Goal: Navigation & Orientation: Find specific page/section

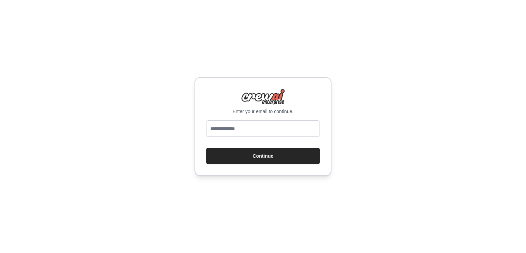
type input "**********"
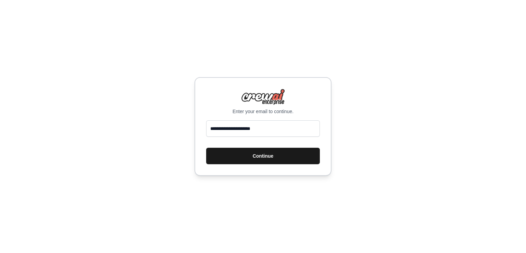
click at [253, 159] on button "Continue" at bounding box center [263, 156] width 114 height 16
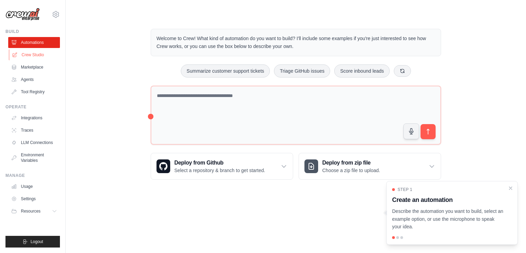
click at [33, 58] on link "Crew Studio" at bounding box center [35, 54] width 52 height 11
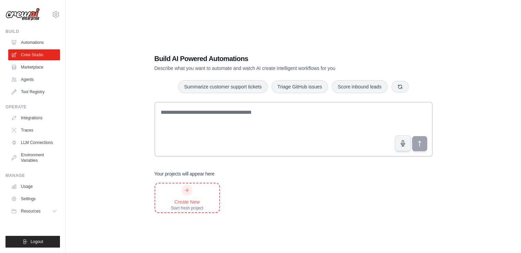
click at [193, 189] on div "Create New Start fresh project" at bounding box center [187, 198] width 33 height 26
click at [33, 42] on link "Automations" at bounding box center [35, 42] width 52 height 11
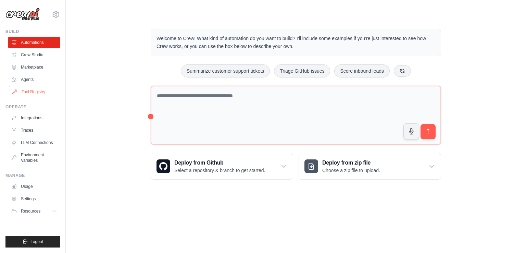
click at [42, 95] on link "Tool Registry" at bounding box center [35, 91] width 52 height 11
